Goal: Task Accomplishment & Management: Manage account settings

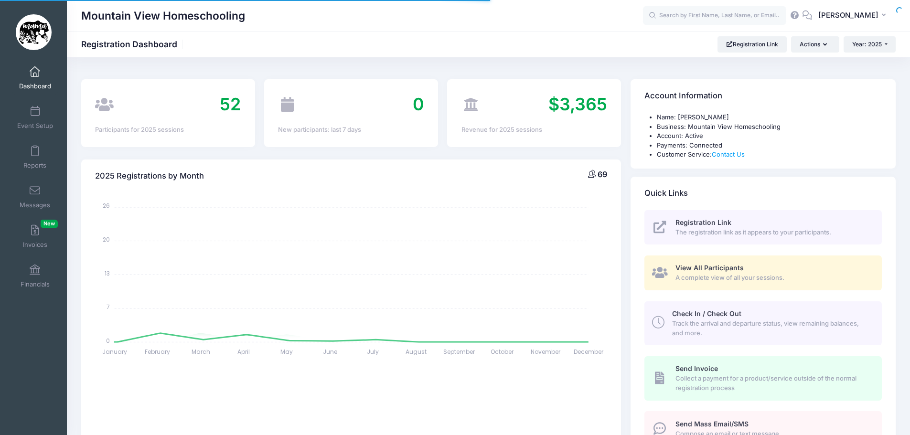
select select
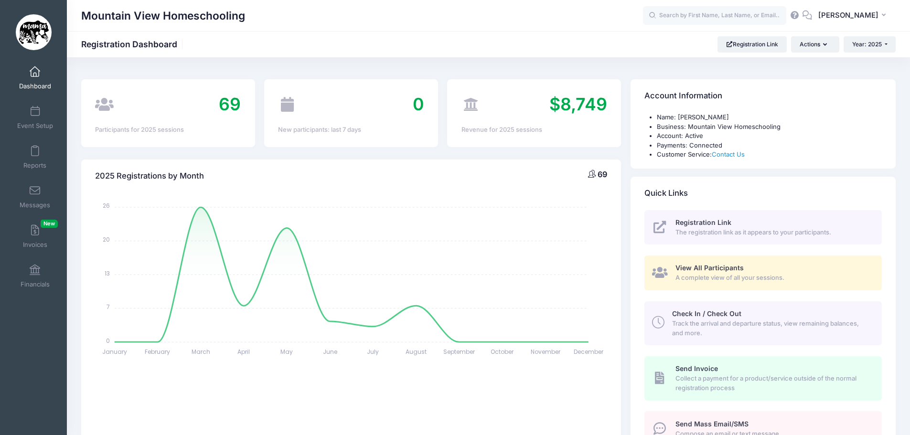
click at [528, 98] on div "$8,749" at bounding box center [534, 105] width 146 height 26
click at [584, 109] on span "$8,749" at bounding box center [578, 104] width 58 height 21
click at [809, 45] on button "Actions" at bounding box center [815, 44] width 48 height 16
click at [45, 278] on link "Financials" at bounding box center [34, 275] width 45 height 33
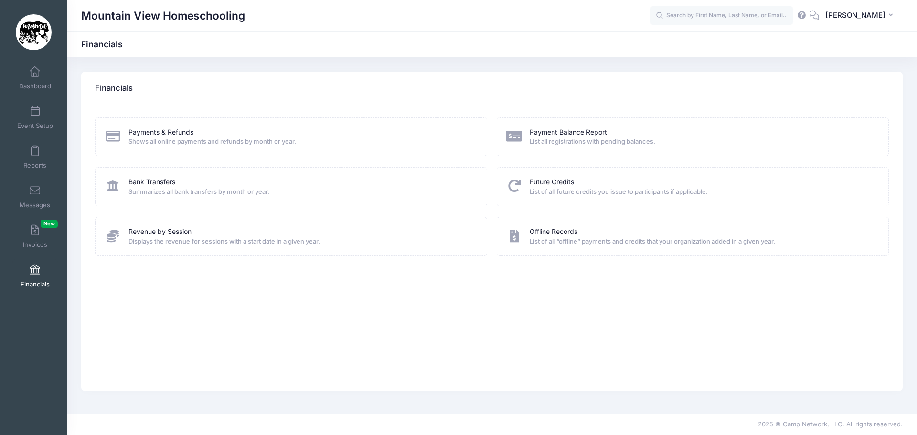
click at [589, 138] on span "List all registrations with pending balances." at bounding box center [703, 142] width 346 height 10
click at [512, 139] on icon at bounding box center [514, 136] width 16 height 12
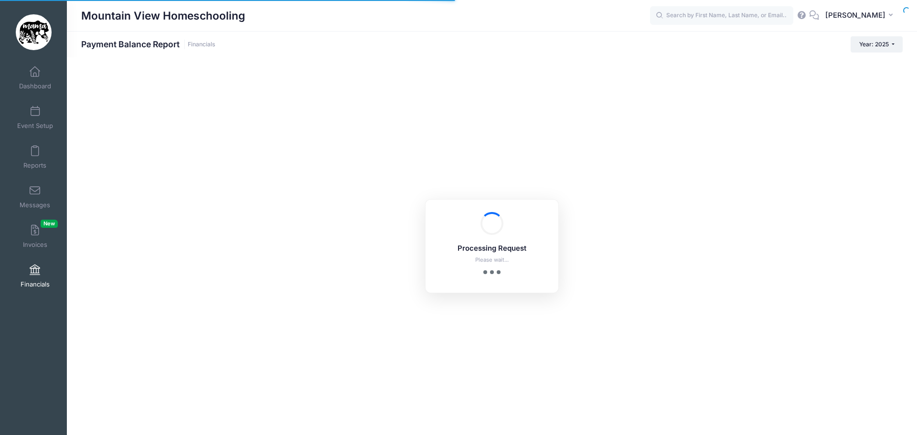
select select "10"
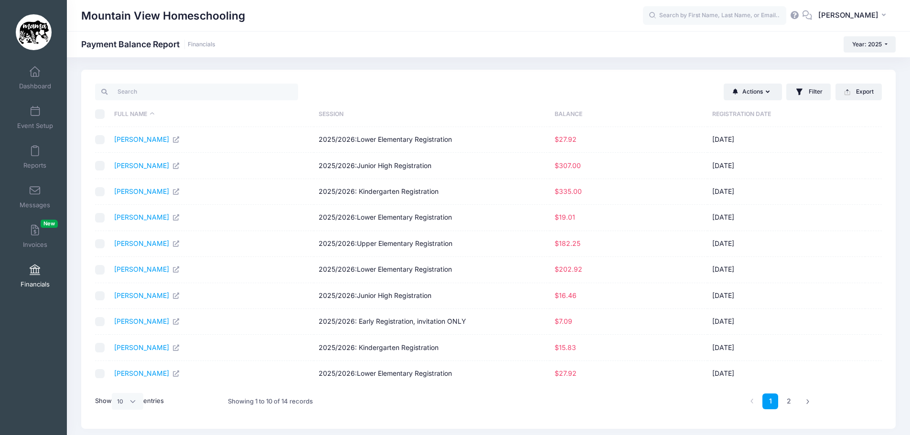
scroll to position [32, 0]
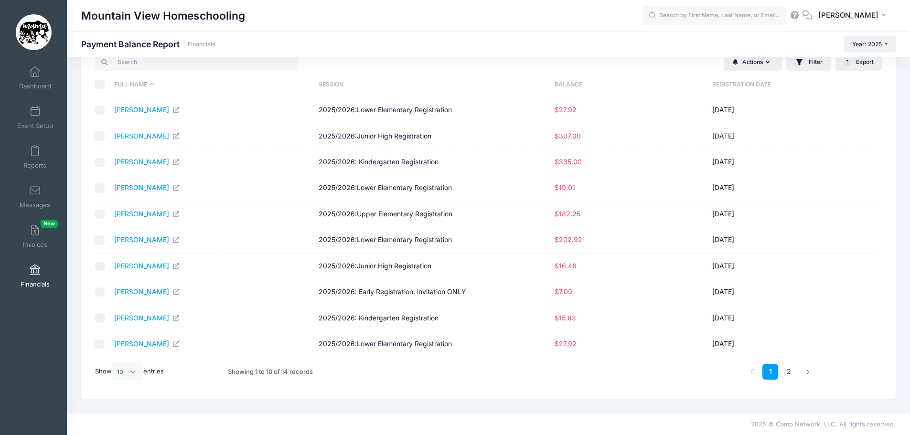
click at [35, 267] on span at bounding box center [35, 270] width 0 height 11
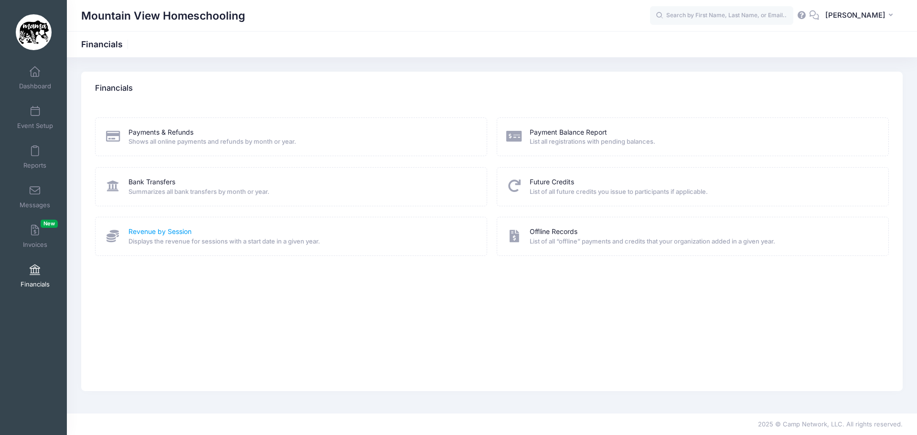
click at [167, 232] on link "Revenue by Session" at bounding box center [159, 232] width 63 height 10
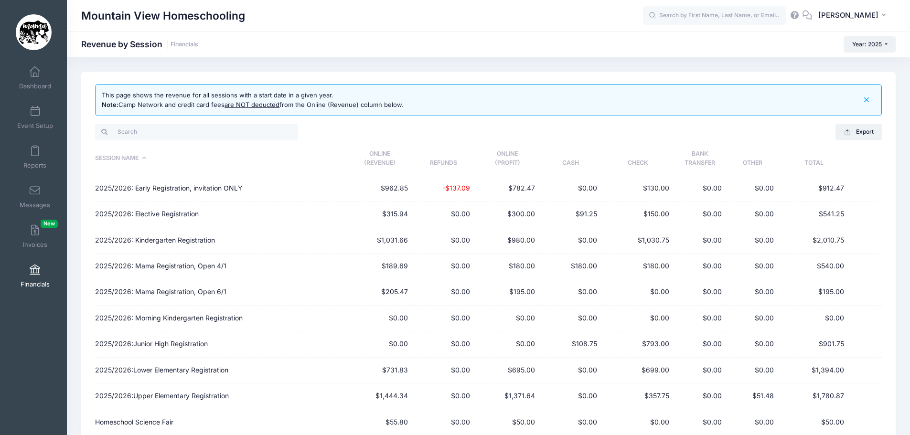
click at [219, 186] on td "2025/2026: Early Registration, invitation ONLY" at bounding box center [220, 188] width 251 height 26
click at [450, 191] on td "-$137.09" at bounding box center [443, 188] width 63 height 26
drag, startPoint x: 500, startPoint y: 187, endPoint x: 512, endPoint y: 187, distance: 12.4
click at [501, 187] on td "$782.47" at bounding box center [507, 188] width 65 height 26
click at [550, 188] on td "$0.00" at bounding box center [571, 188] width 62 height 26
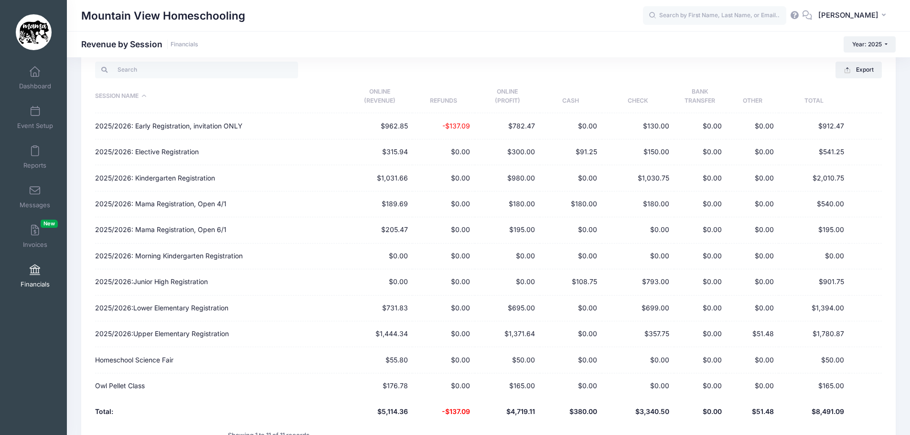
scroll to position [122, 0]
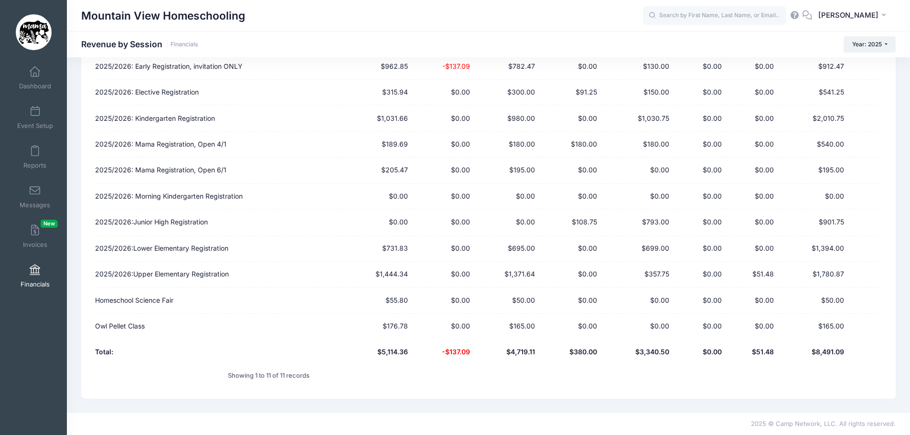
click at [35, 275] on span at bounding box center [35, 270] width 0 height 11
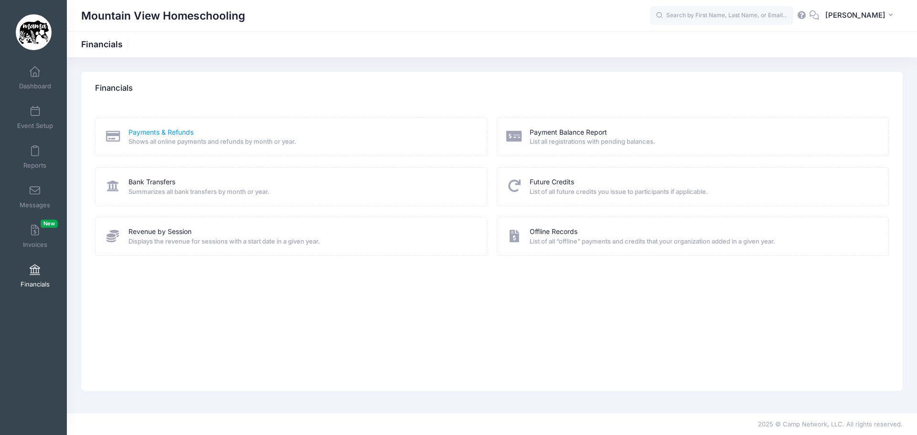
click at [181, 136] on link "Payments & Refunds" at bounding box center [160, 133] width 65 height 10
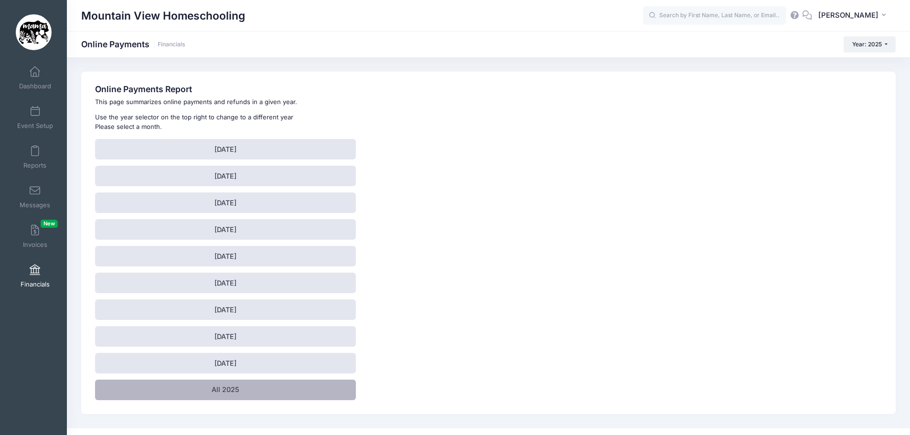
click at [235, 388] on link "All 2025" at bounding box center [225, 390] width 261 height 21
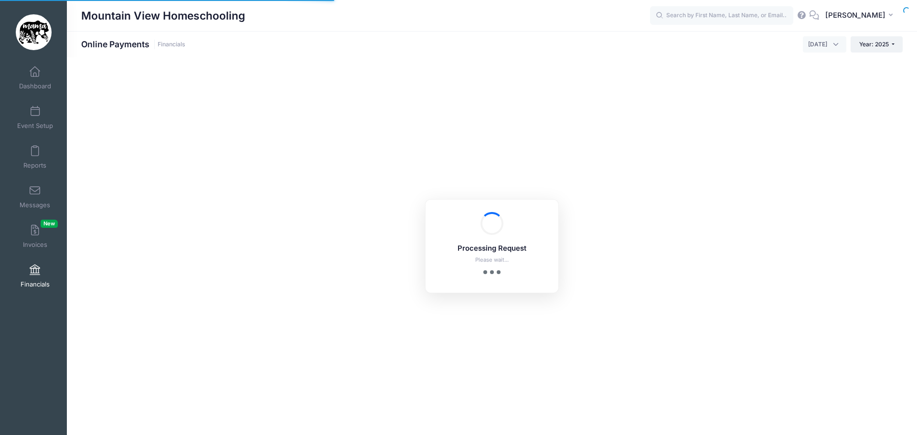
select select "10"
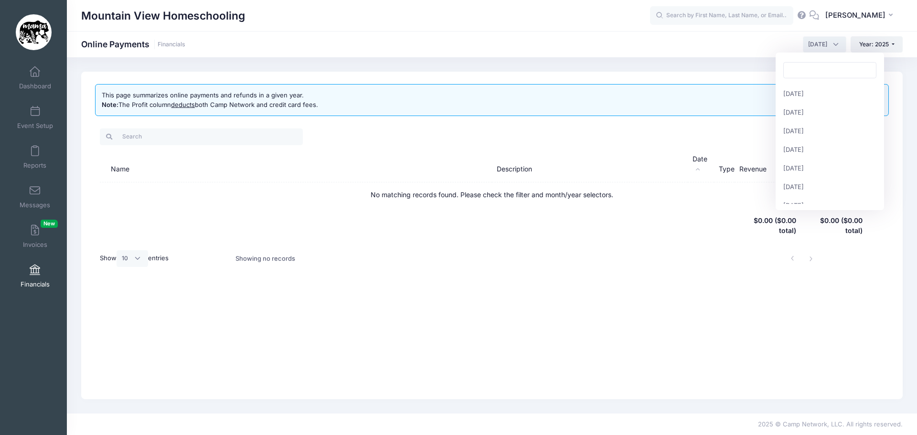
click at [815, 44] on span "[DATE]" at bounding box center [817, 44] width 19 height 9
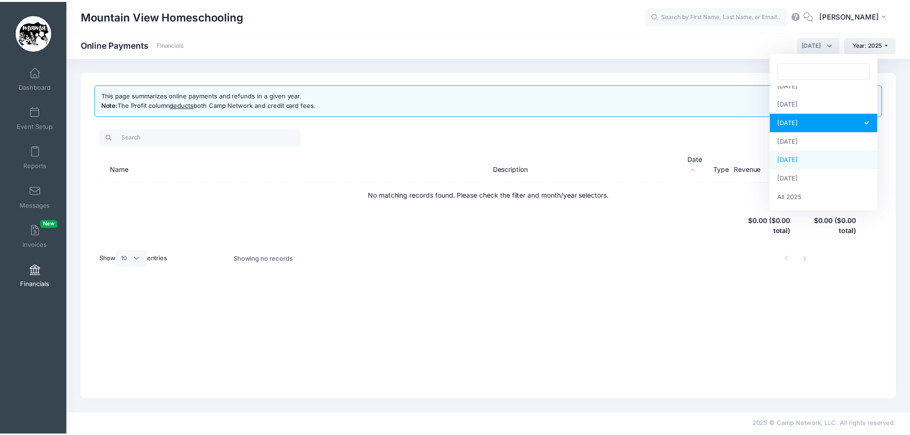
scroll to position [123, 0]
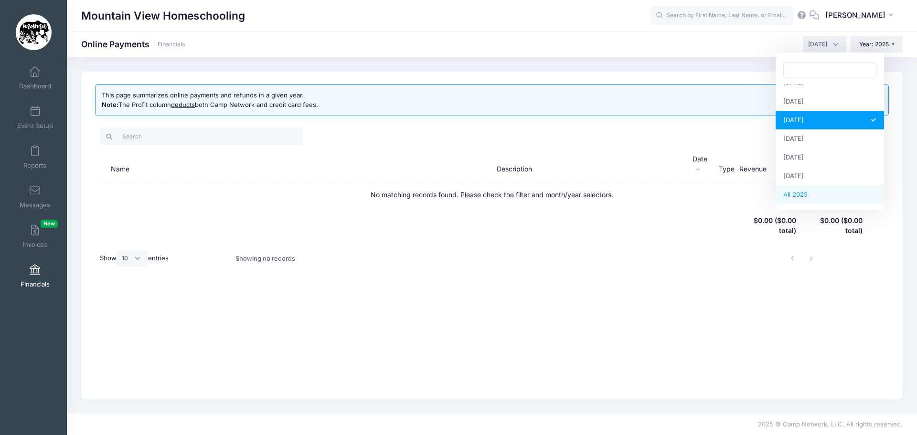
select select
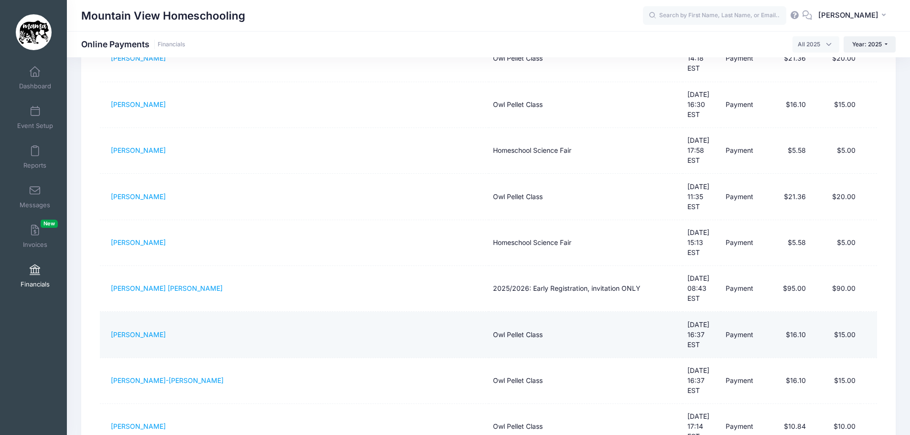
scroll to position [0, 0]
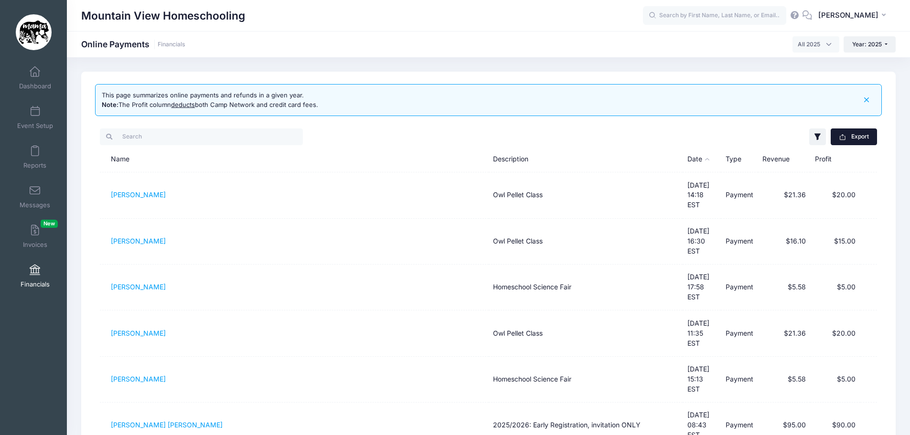
click at [855, 137] on button "Export" at bounding box center [854, 136] width 46 height 16
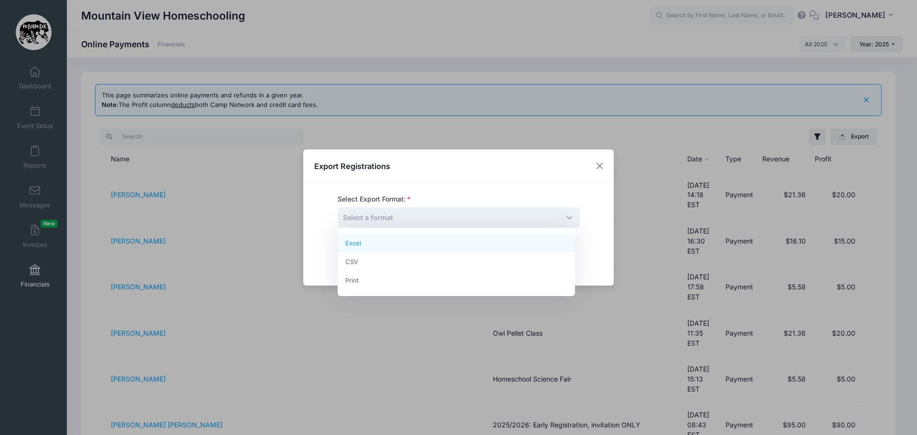
click at [523, 218] on span "Select a format" at bounding box center [459, 217] width 242 height 21
select select "excel"
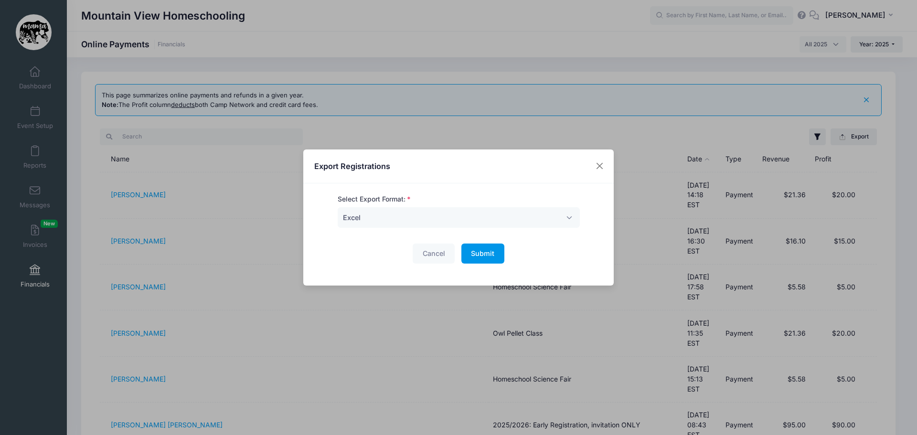
click at [488, 251] on span "Submit" at bounding box center [482, 253] width 23 height 8
